Goal: Information Seeking & Learning: Understand process/instructions

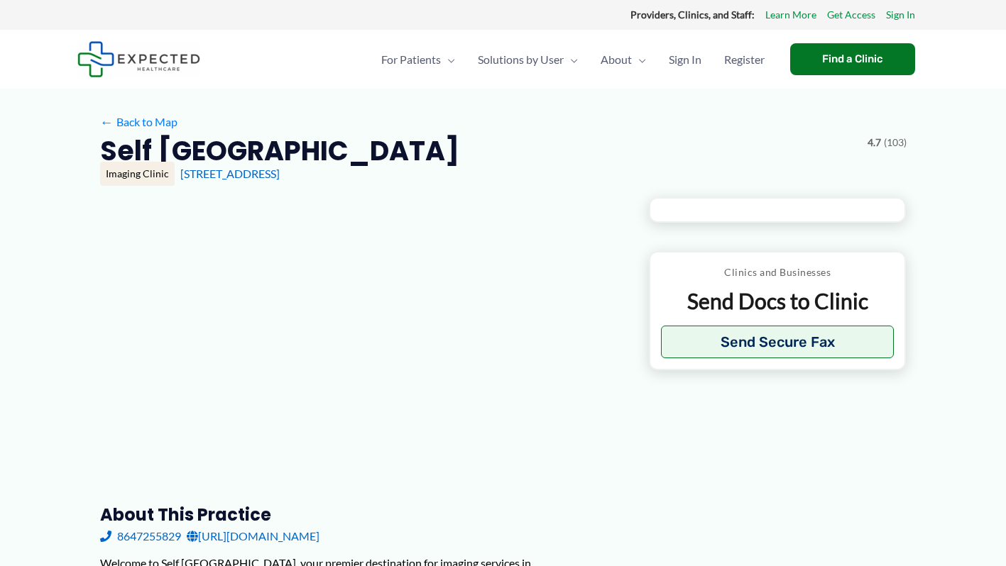
type input "**********"
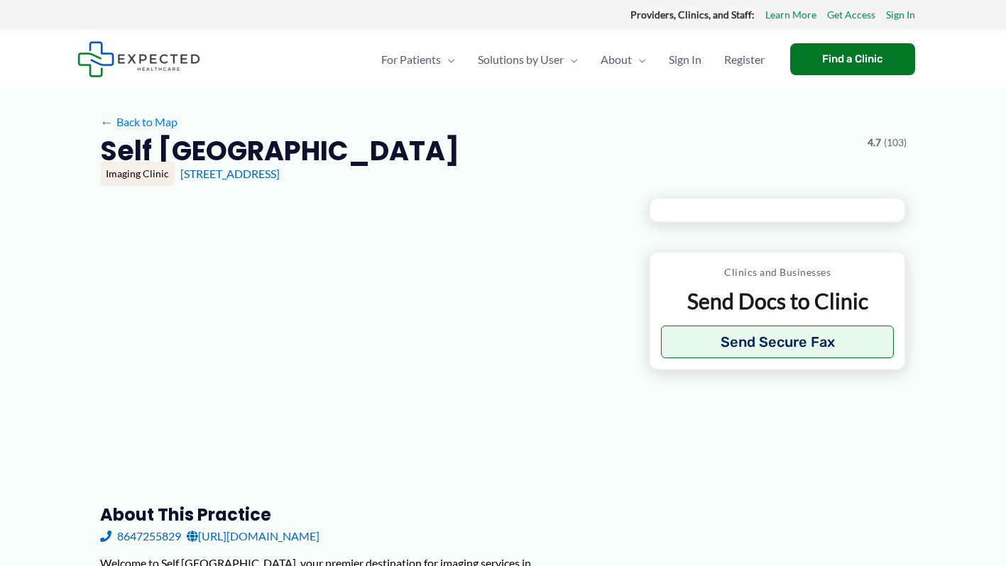
type input "**********"
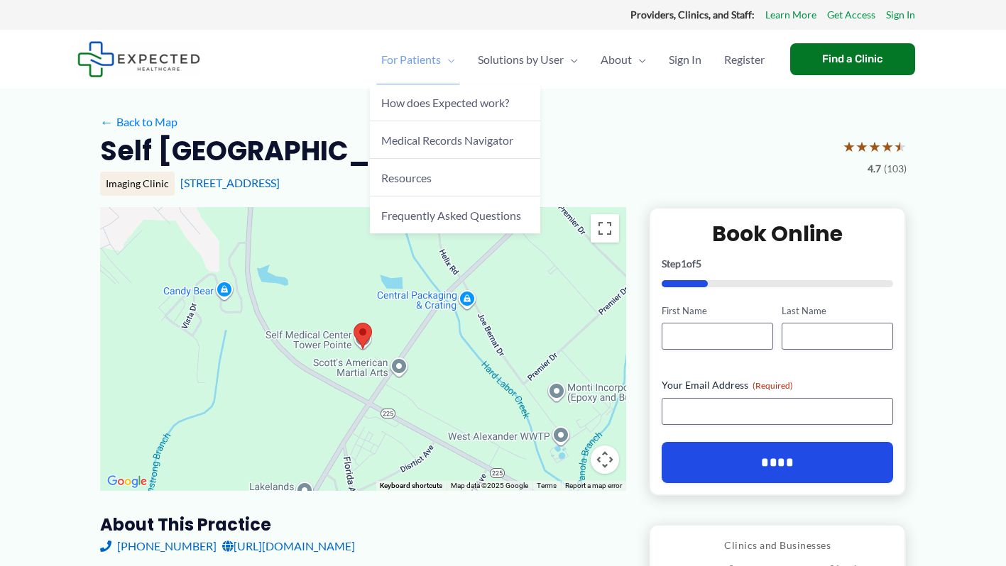
click at [419, 60] on span "For Patients" at bounding box center [411, 60] width 60 height 50
